Goal: Check status: Check status

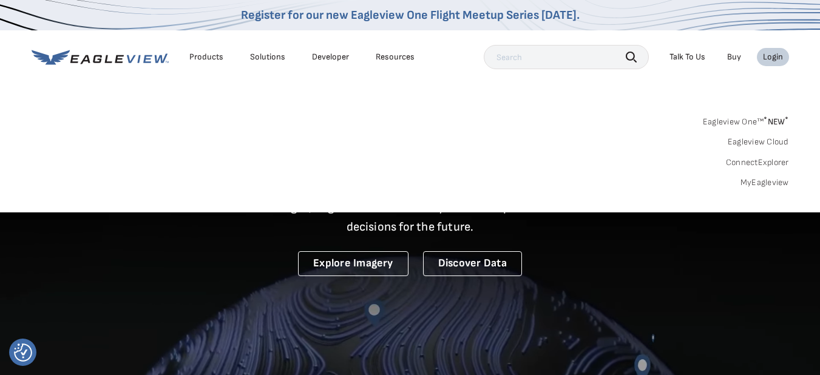
click at [755, 180] on link "MyEagleview" at bounding box center [765, 182] width 49 height 11
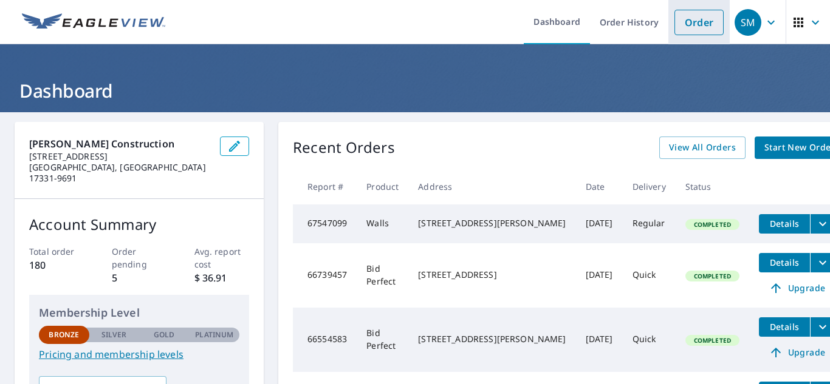
click at [674, 22] on link "Order" at bounding box center [698, 23] width 49 height 26
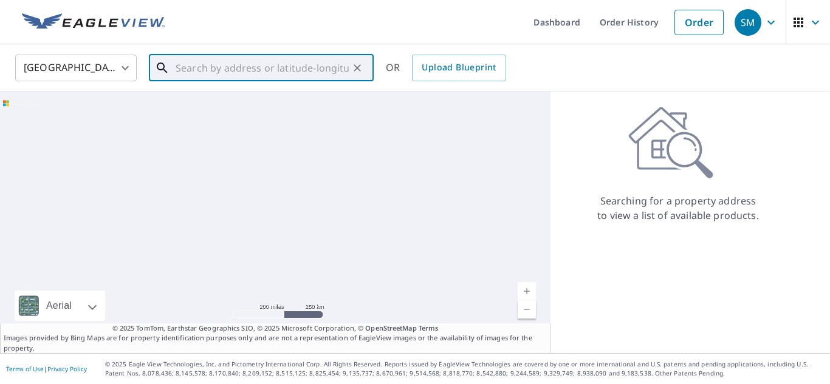
click at [259, 75] on input "text" at bounding box center [262, 68] width 173 height 34
paste input "[STREET_ADDRESS][PERSON_NAME]"
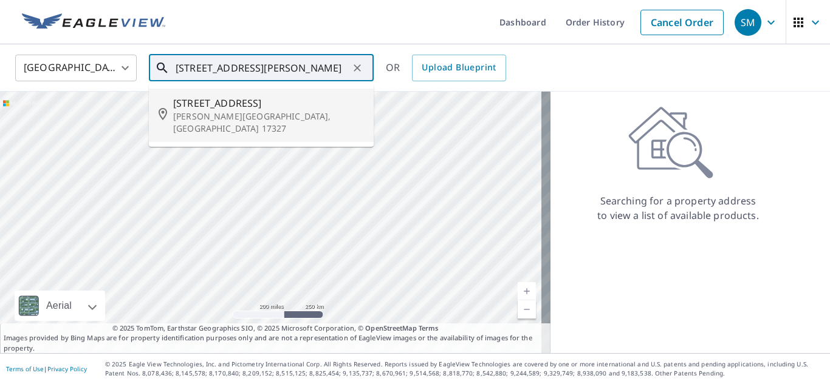
click at [281, 124] on li "[STREET_ADDRESS][PERSON_NAME]" at bounding box center [261, 115] width 225 height 53
type input "[STREET_ADDRESS][PERSON_NAME]"
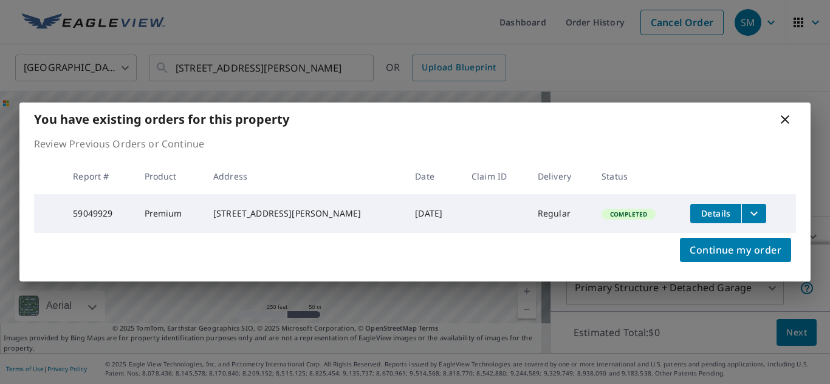
click at [711, 209] on span "Details" at bounding box center [715, 214] width 36 height 12
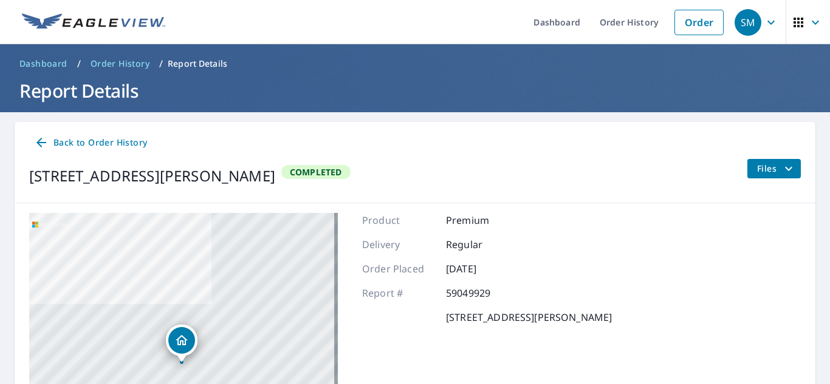
click at [757, 171] on span "Files" at bounding box center [776, 169] width 39 height 15
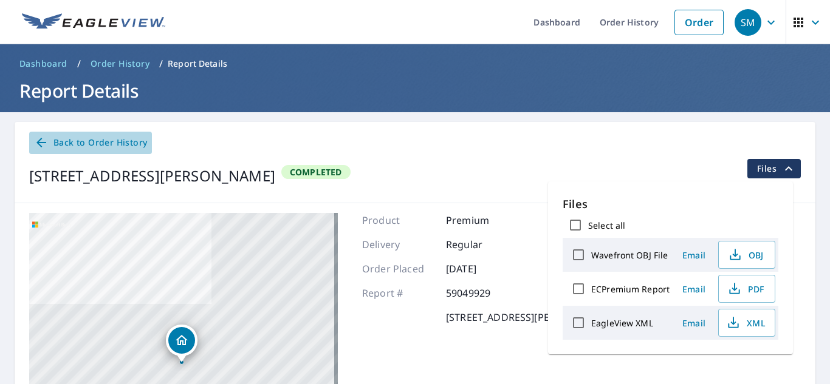
click at [137, 143] on span "Back to Order History" at bounding box center [90, 142] width 113 height 15
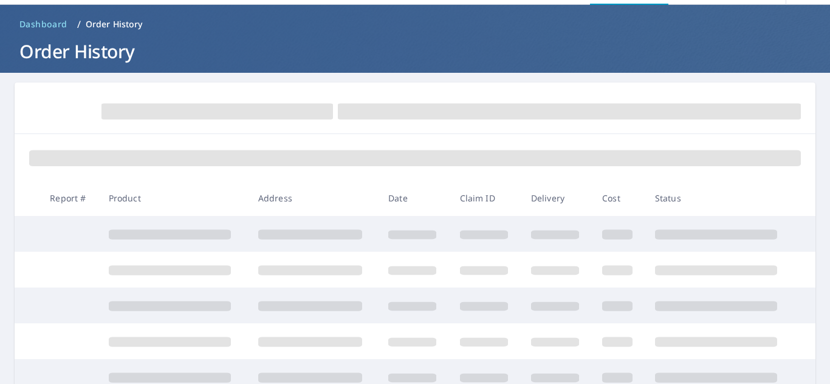
scroll to position [121, 0]
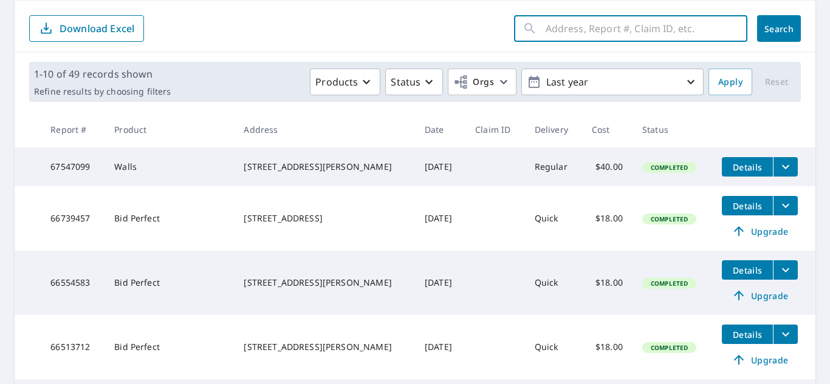
click at [590, 39] on input "text" at bounding box center [646, 29] width 202 height 34
paste input "[STREET_ADDRESS][PERSON_NAME]"
type input "[STREET_ADDRESS][PERSON_NAME]"
click at [766, 27] on span "Search" at bounding box center [778, 29] width 24 height 12
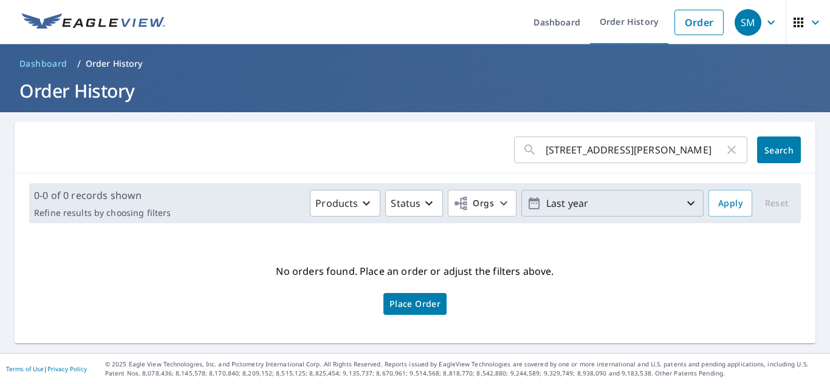
click at [595, 206] on p "Last year" at bounding box center [612, 203] width 142 height 21
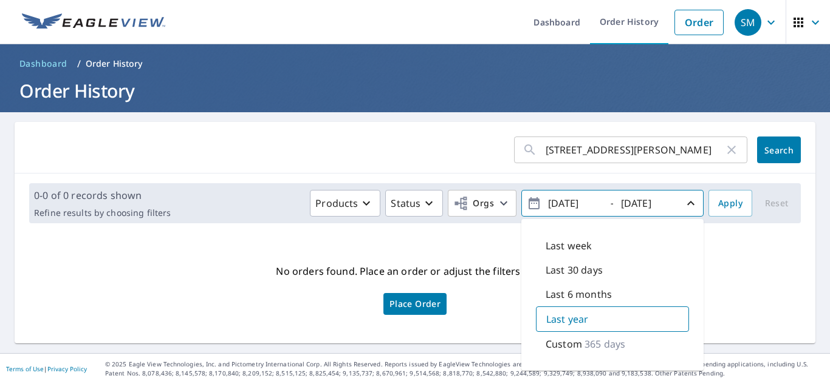
click at [562, 339] on p "Custom" at bounding box center [563, 344] width 36 height 15
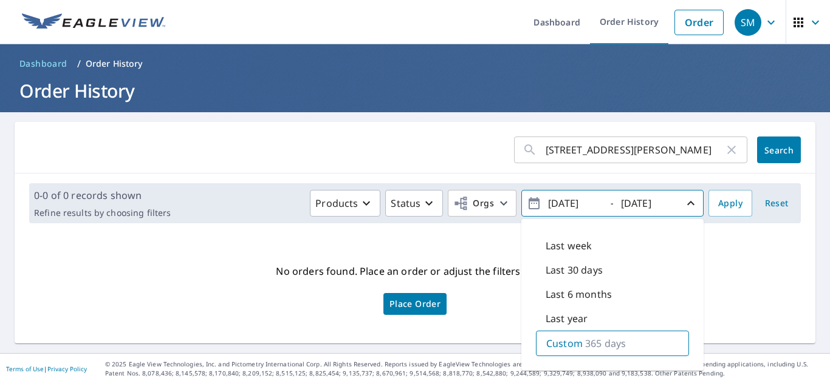
click at [763, 165] on div "[STREET_ADDRESS][PERSON_NAME] ​ Search" at bounding box center [415, 148] width 800 height 52
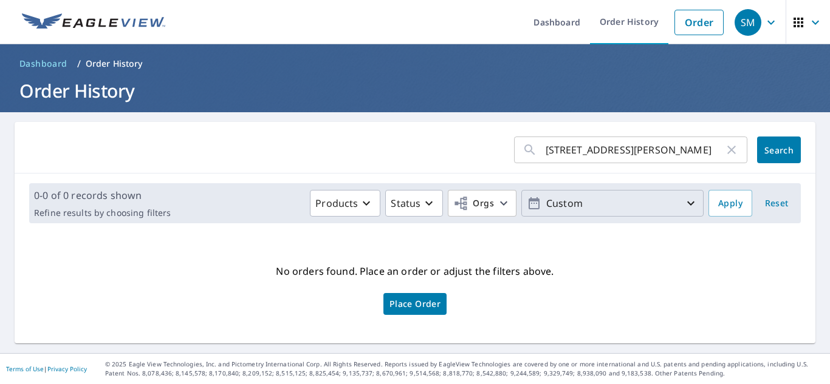
click at [766, 155] on span "Search" at bounding box center [778, 151] width 24 height 12
click at [669, 155] on input "[STREET_ADDRESS][PERSON_NAME]" at bounding box center [634, 150] width 179 height 34
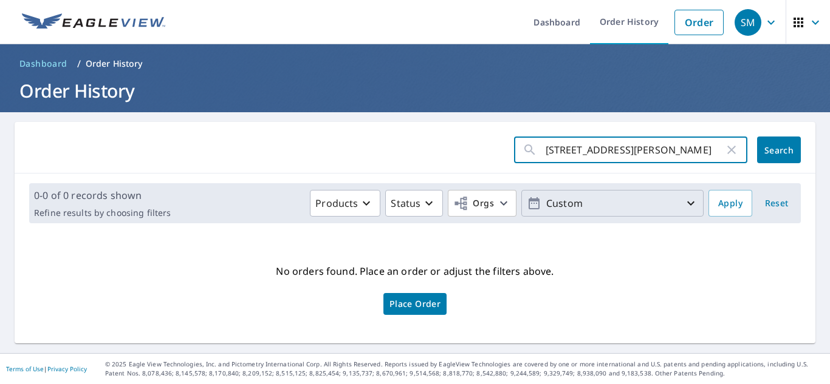
click at [648, 208] on p "Custom" at bounding box center [612, 203] width 142 height 21
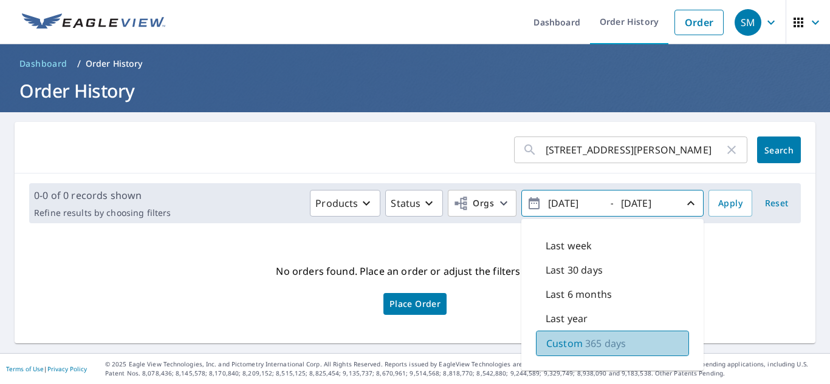
click at [609, 339] on p "365 days" at bounding box center [605, 343] width 41 height 15
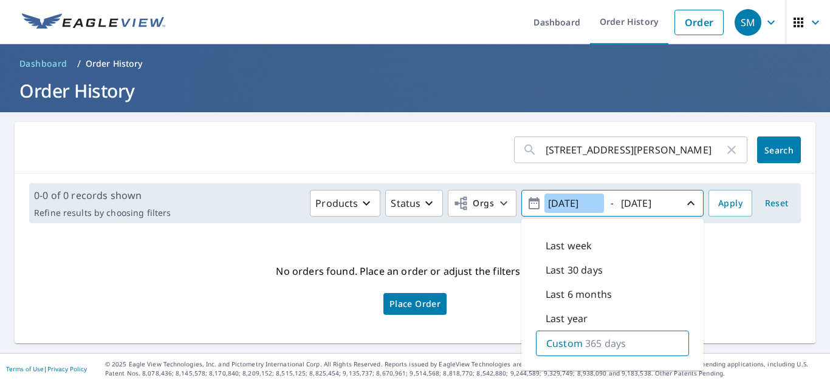
click at [560, 202] on input "[DATE]" at bounding box center [574, 203] width 60 height 19
type input "[DATE]"
click at [718, 198] on span "Apply" at bounding box center [730, 203] width 24 height 15
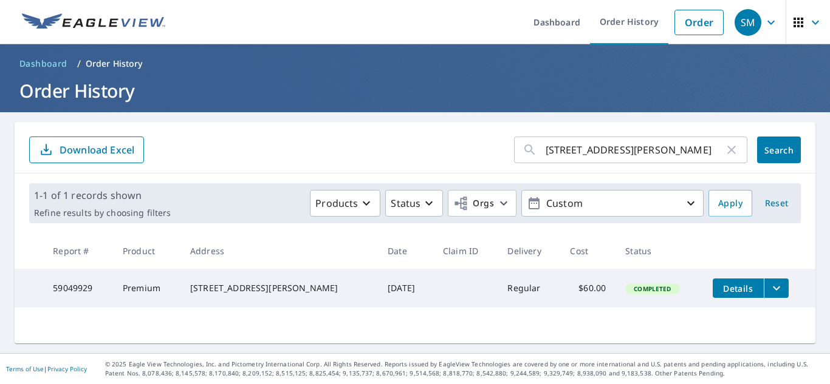
click at [275, 288] on div "[STREET_ADDRESS][PERSON_NAME]" at bounding box center [279, 288] width 178 height 12
click at [251, 293] on div "[STREET_ADDRESS][PERSON_NAME]" at bounding box center [279, 288] width 178 height 12
click at [728, 293] on span "Details" at bounding box center [738, 289] width 36 height 12
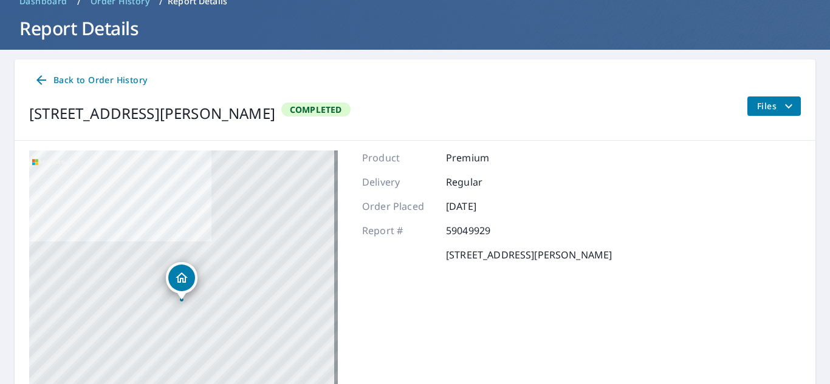
scroll to position [61, 0]
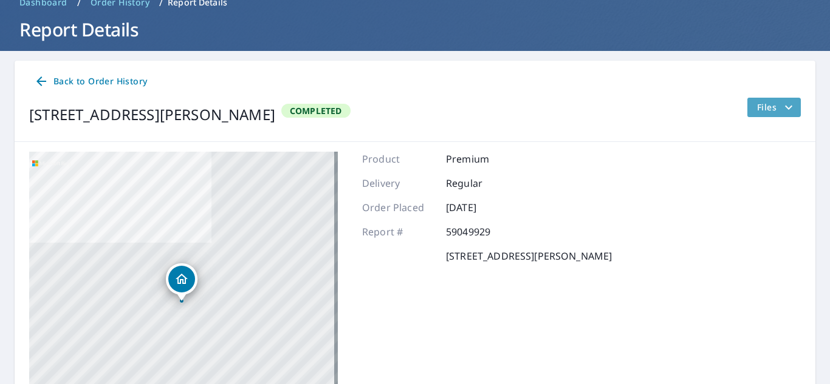
click at [746, 112] on button "Files" at bounding box center [773, 107] width 54 height 19
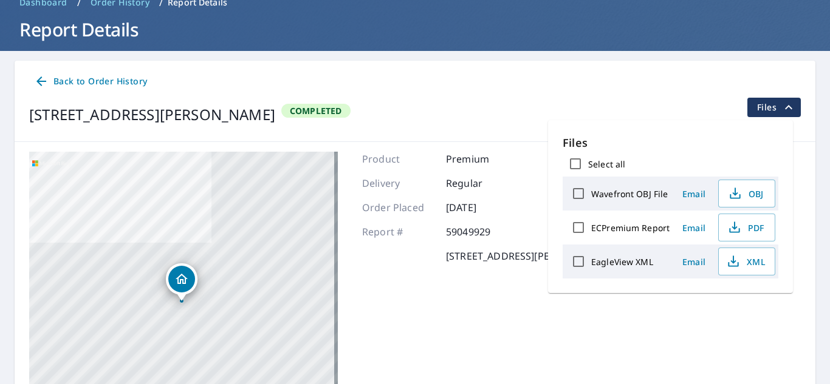
click at [638, 227] on label "ECPremium Report" at bounding box center [630, 228] width 78 height 12
click at [591, 227] on input "ECPremium Report" at bounding box center [578, 228] width 26 height 26
checkbox input "true"
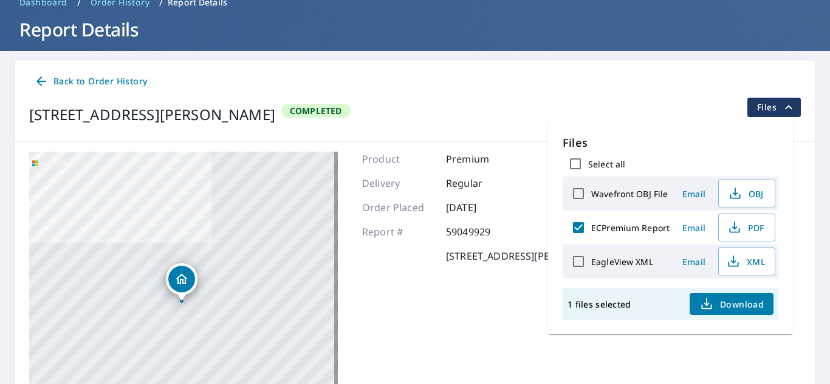
click at [711, 301] on icon "button" at bounding box center [706, 304] width 15 height 15
